Goal: Navigation & Orientation: Find specific page/section

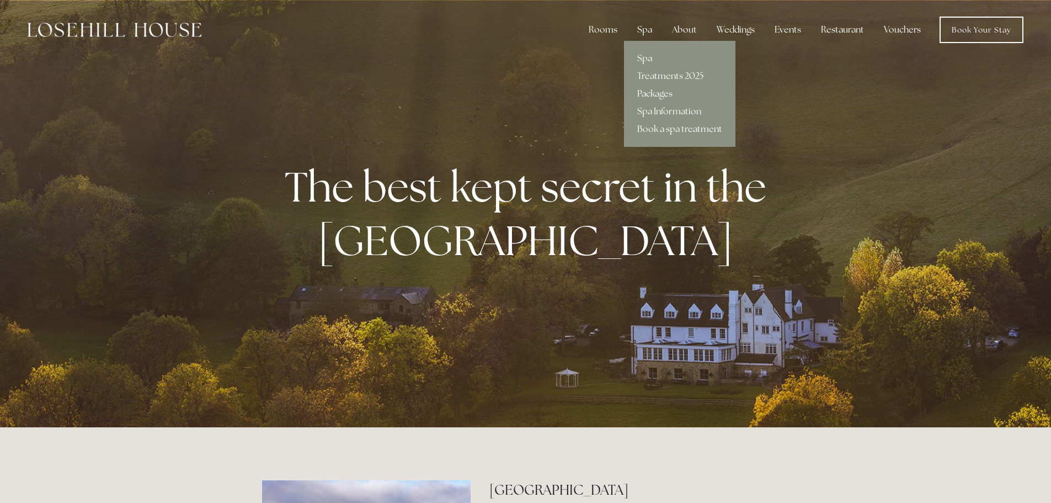
click at [661, 93] on link "Packages" at bounding box center [679, 94] width 111 height 18
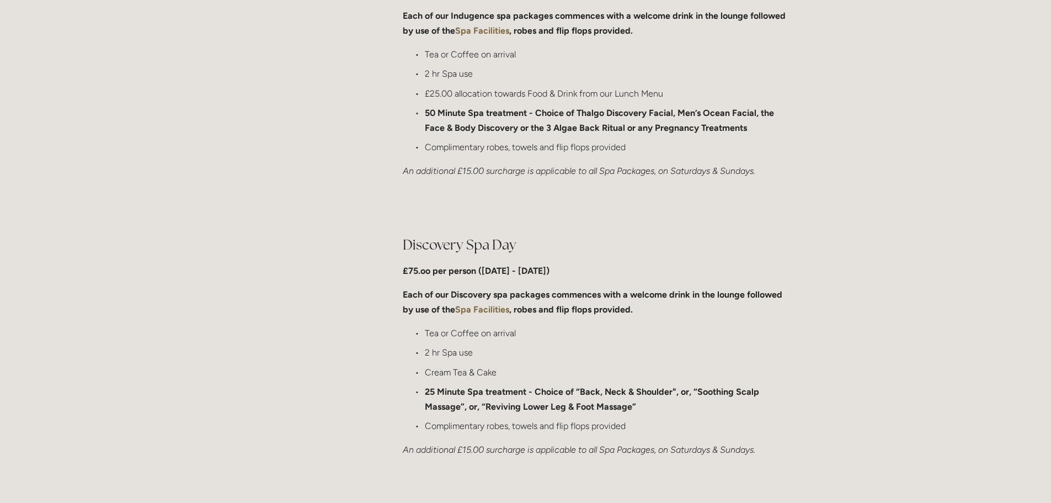
scroll to position [166, 0]
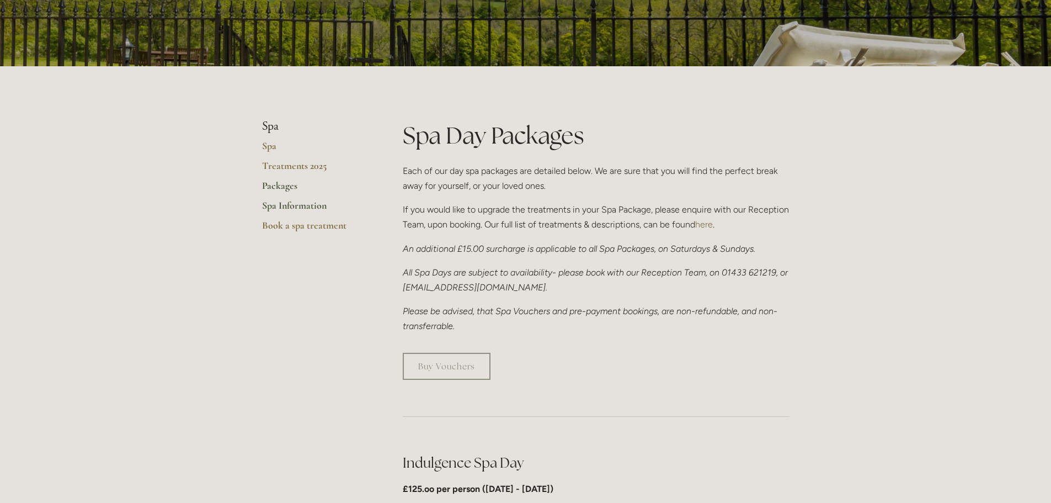
click at [275, 201] on link "Spa Information" at bounding box center [314, 209] width 105 height 20
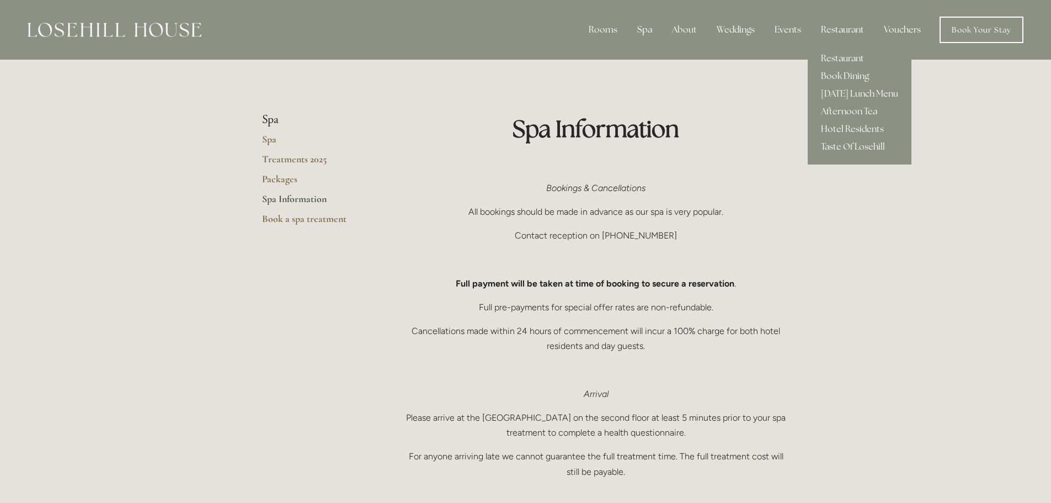
click at [840, 28] on div "Restaurant" at bounding box center [842, 30] width 61 height 22
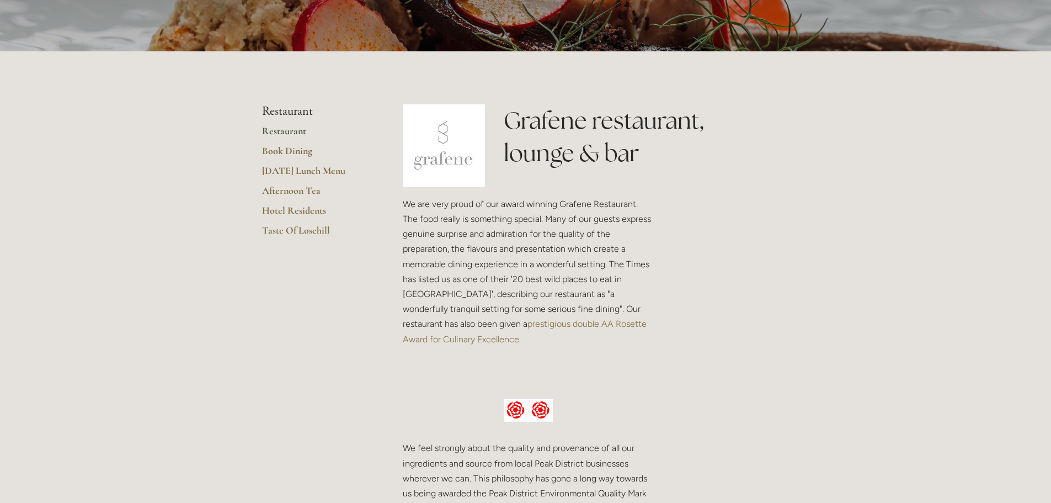
scroll to position [221, 0]
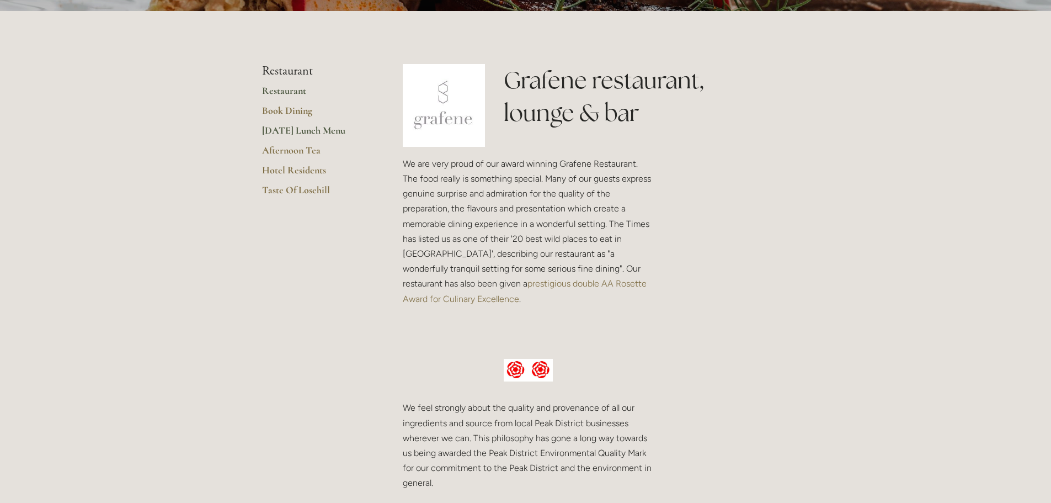
click at [298, 127] on link "[DATE] Lunch Menu" at bounding box center [314, 134] width 105 height 20
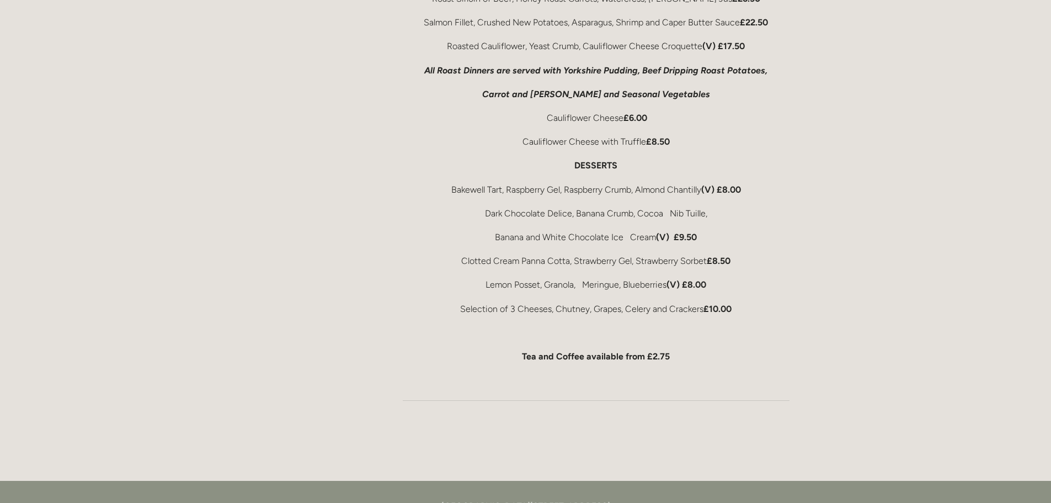
scroll to position [497, 0]
